Goal: Information Seeking & Learning: Find specific fact

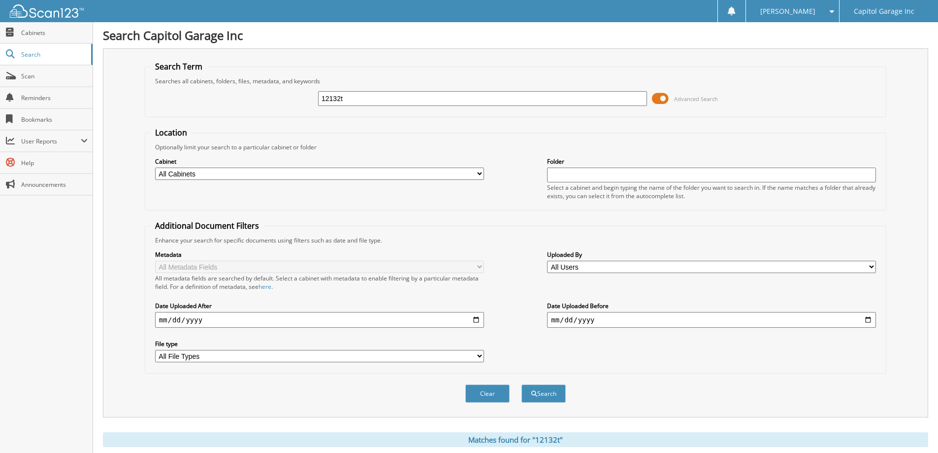
drag, startPoint x: 397, startPoint y: 100, endPoint x: 134, endPoint y: 104, distance: 263.0
click at [134, 104] on div "Search Term Searches all cabinets, folders, files, metadata, and keywords 12132…" at bounding box center [515, 232] width 825 height 369
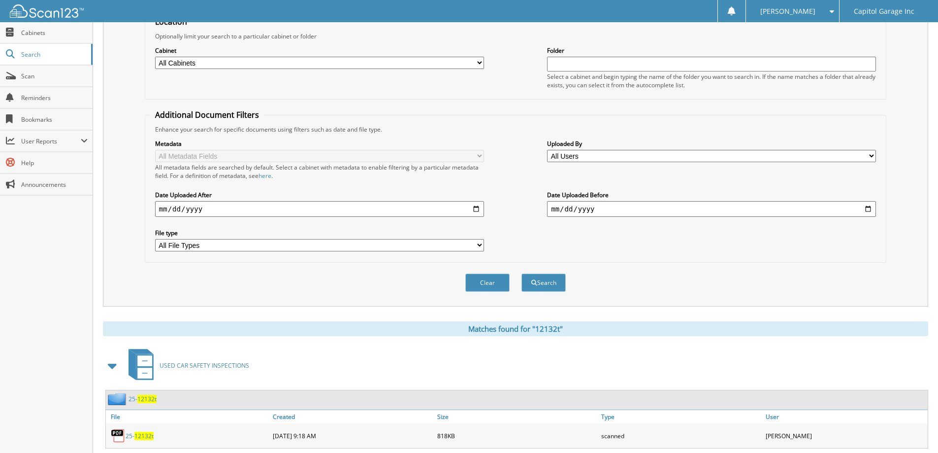
scroll to position [200, 0]
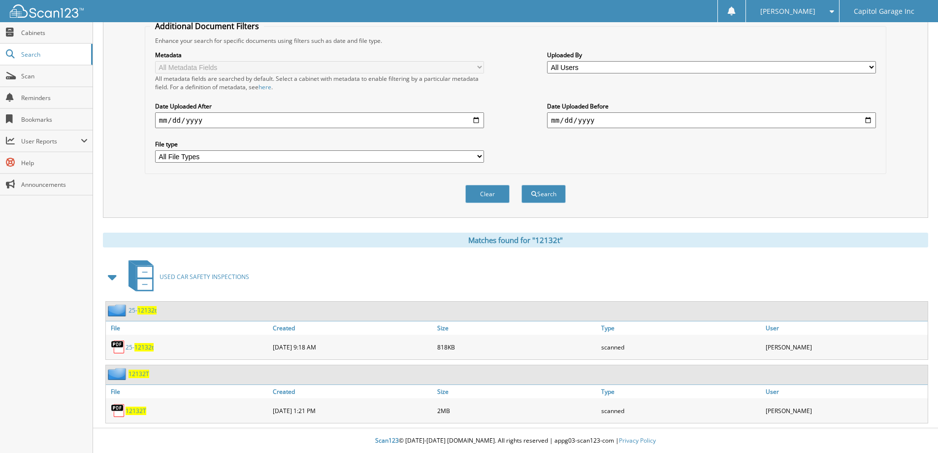
click at [131, 412] on span "12132T" at bounding box center [136, 410] width 21 height 8
click at [142, 346] on span "12132t" at bounding box center [143, 347] width 19 height 8
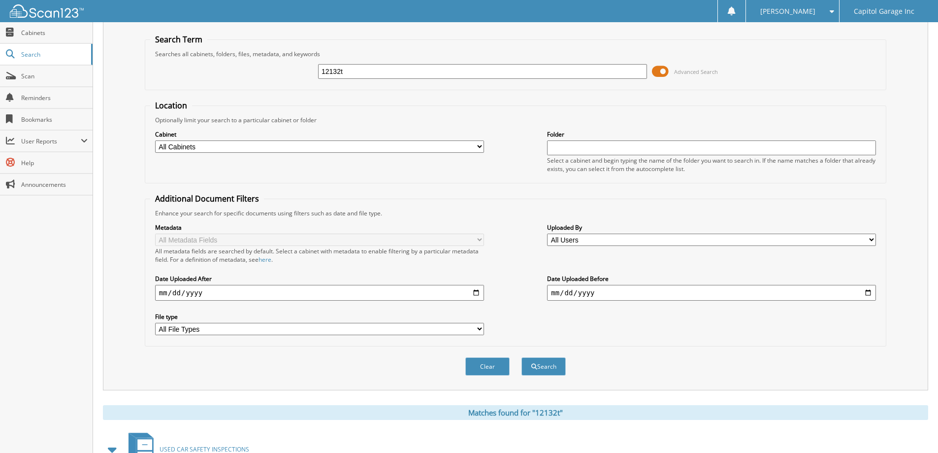
scroll to position [0, 0]
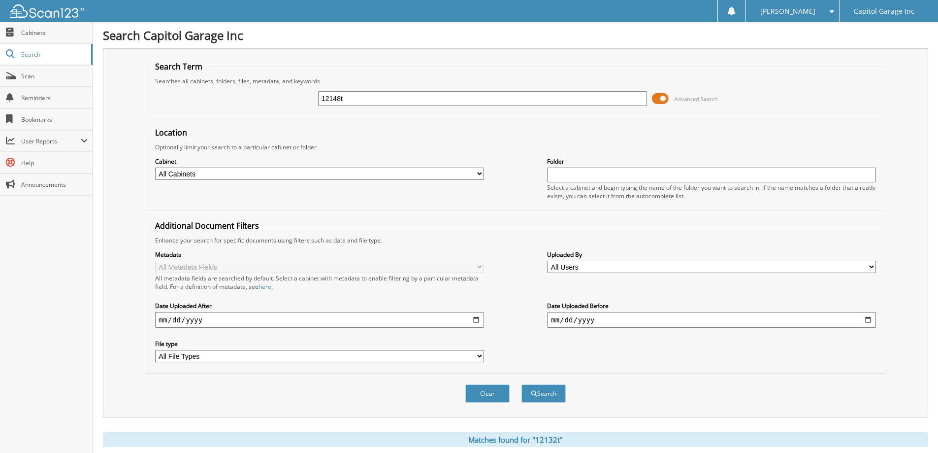
type input "12148t"
click at [521, 384] on button "Search" at bounding box center [543, 393] width 44 height 18
